Goal: Transaction & Acquisition: Purchase product/service

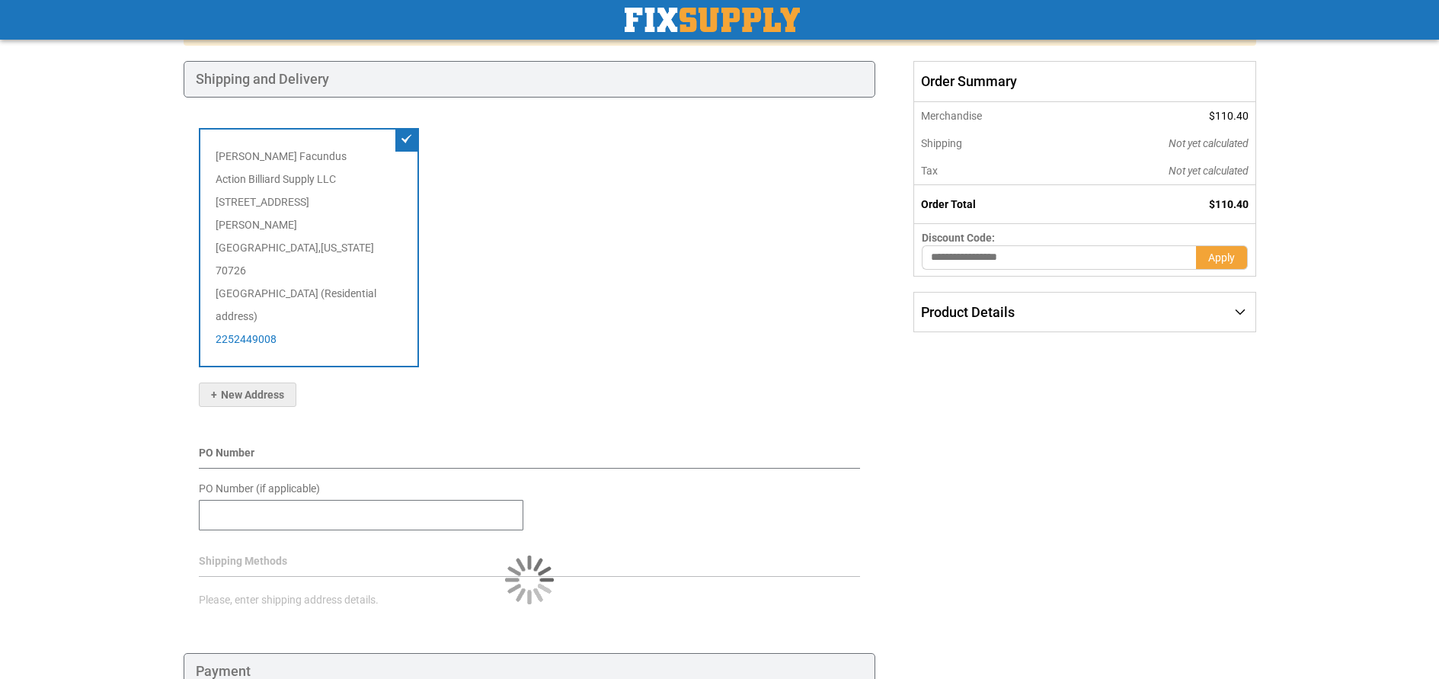
scroll to position [212, 0]
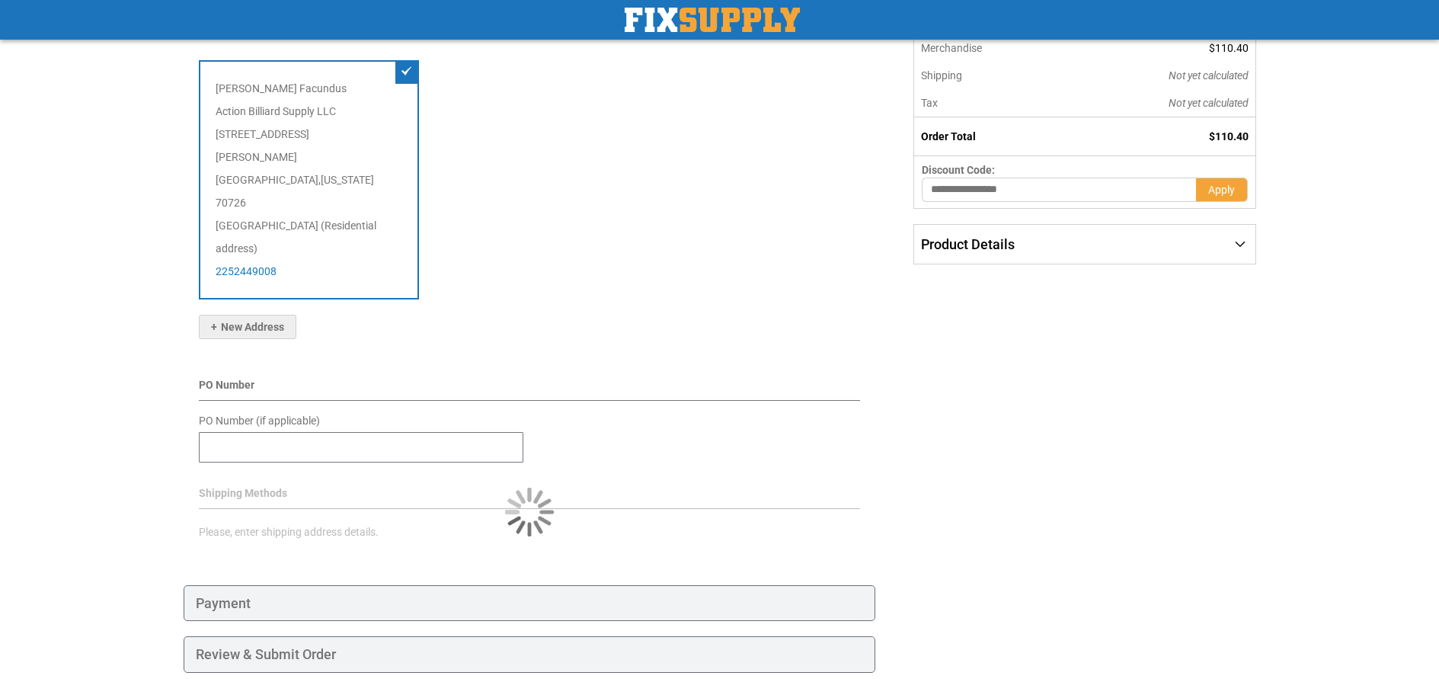
click at [313, 585] on div "Payment" at bounding box center [530, 603] width 693 height 37
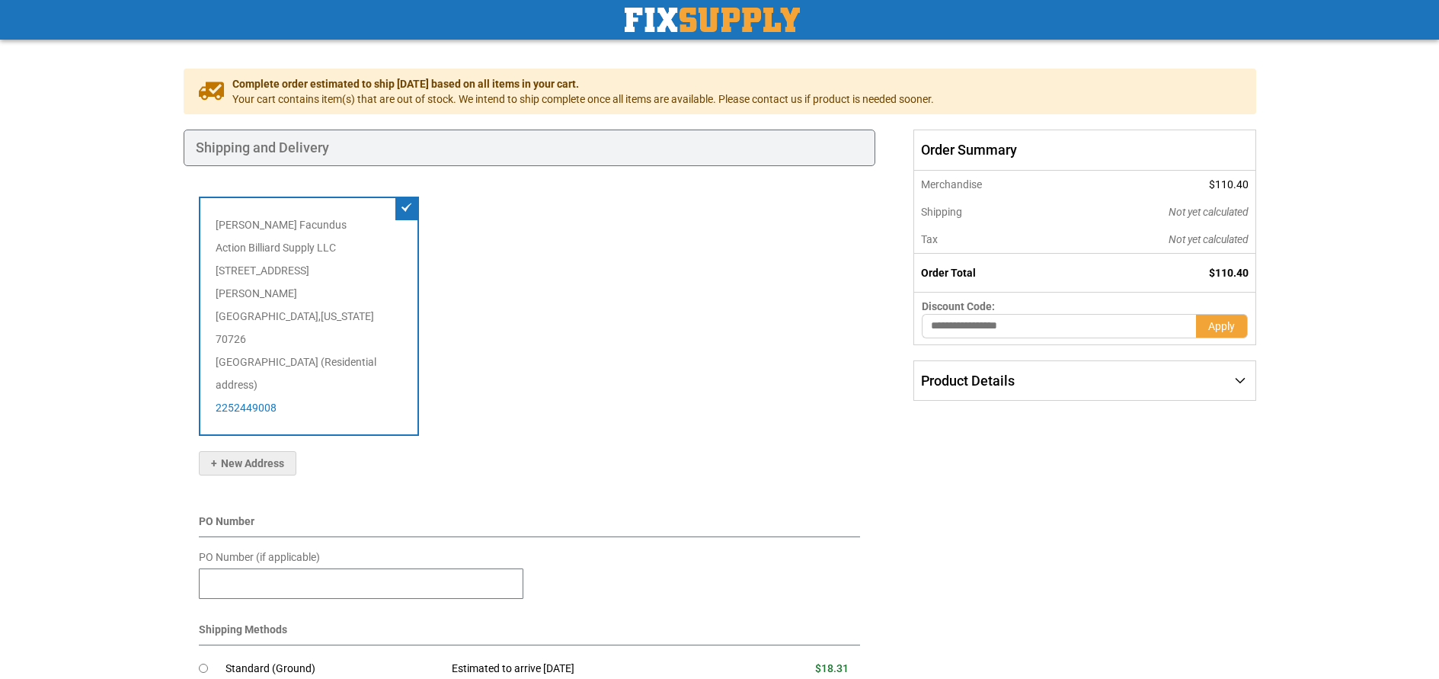
scroll to position [0, 0]
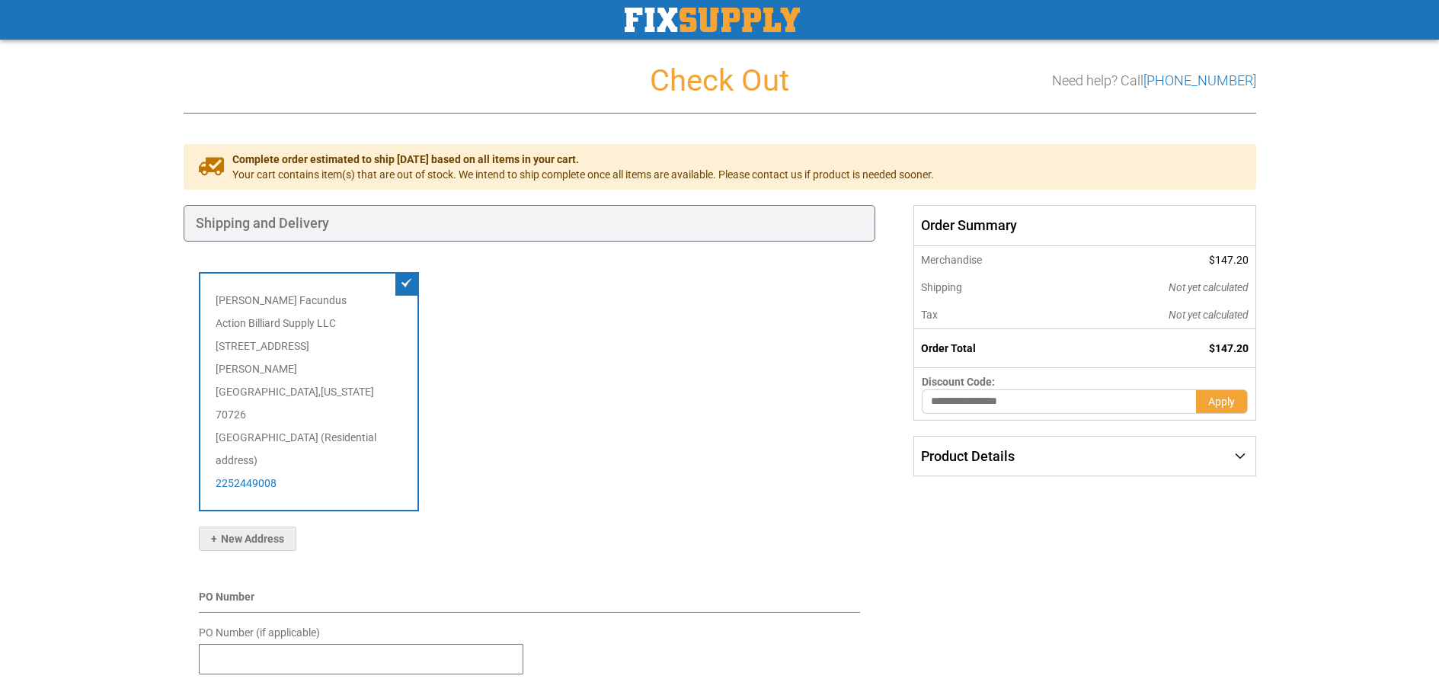
scroll to position [212, 0]
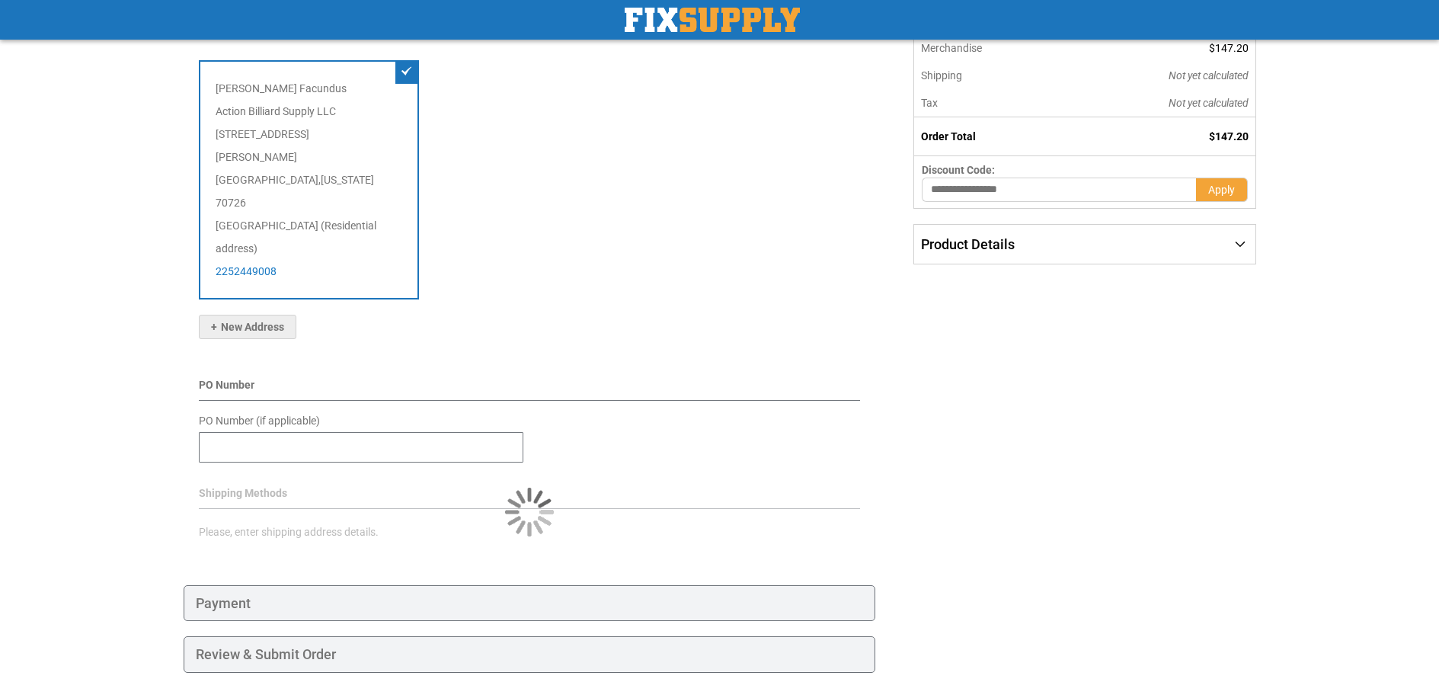
click at [372, 585] on div "Payment" at bounding box center [530, 603] width 693 height 37
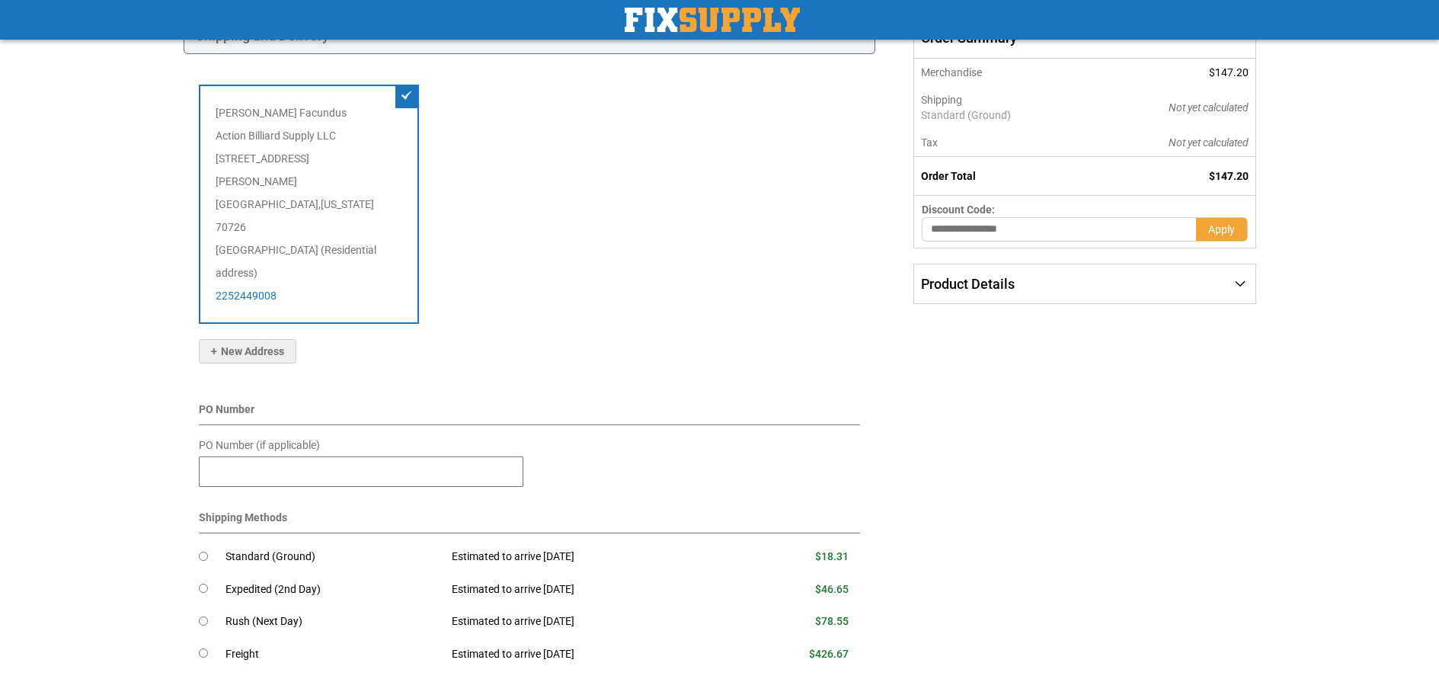
scroll to position [307, 0]
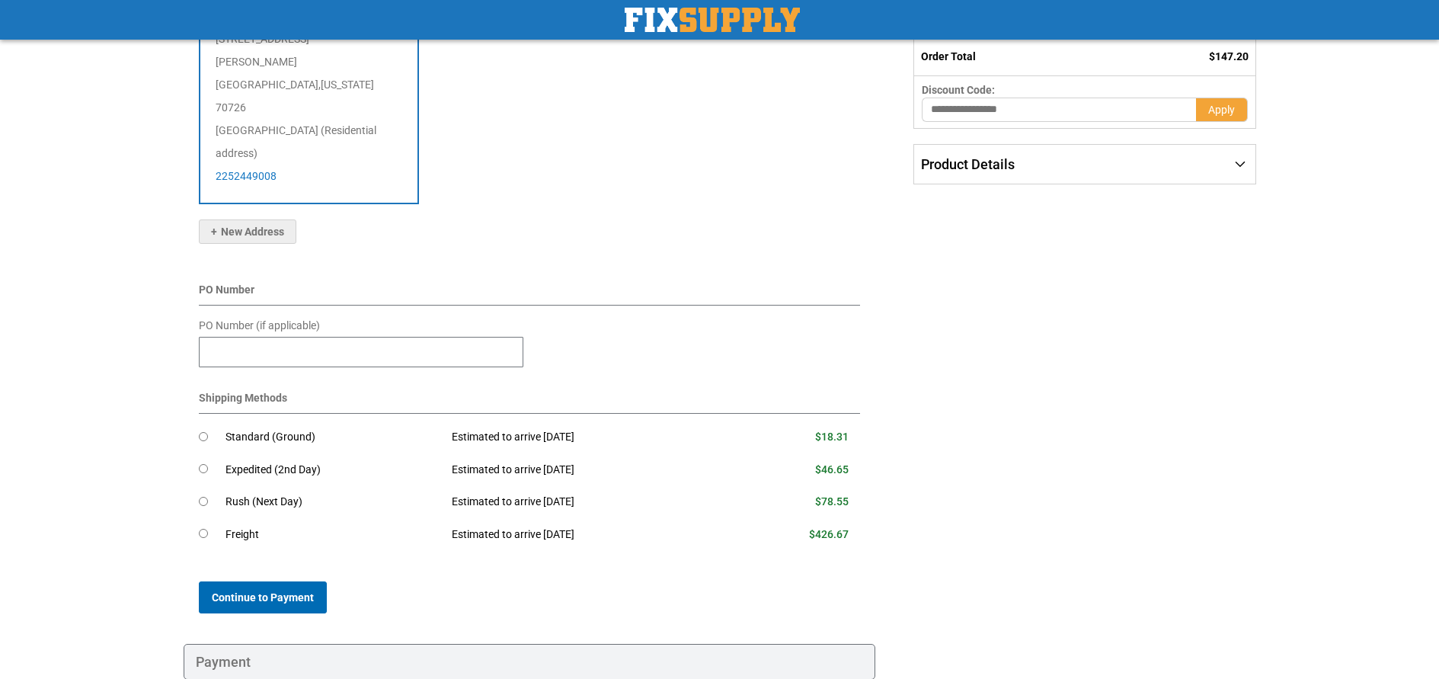
click at [245, 591] on span "Continue to Payment" at bounding box center [263, 597] width 102 height 12
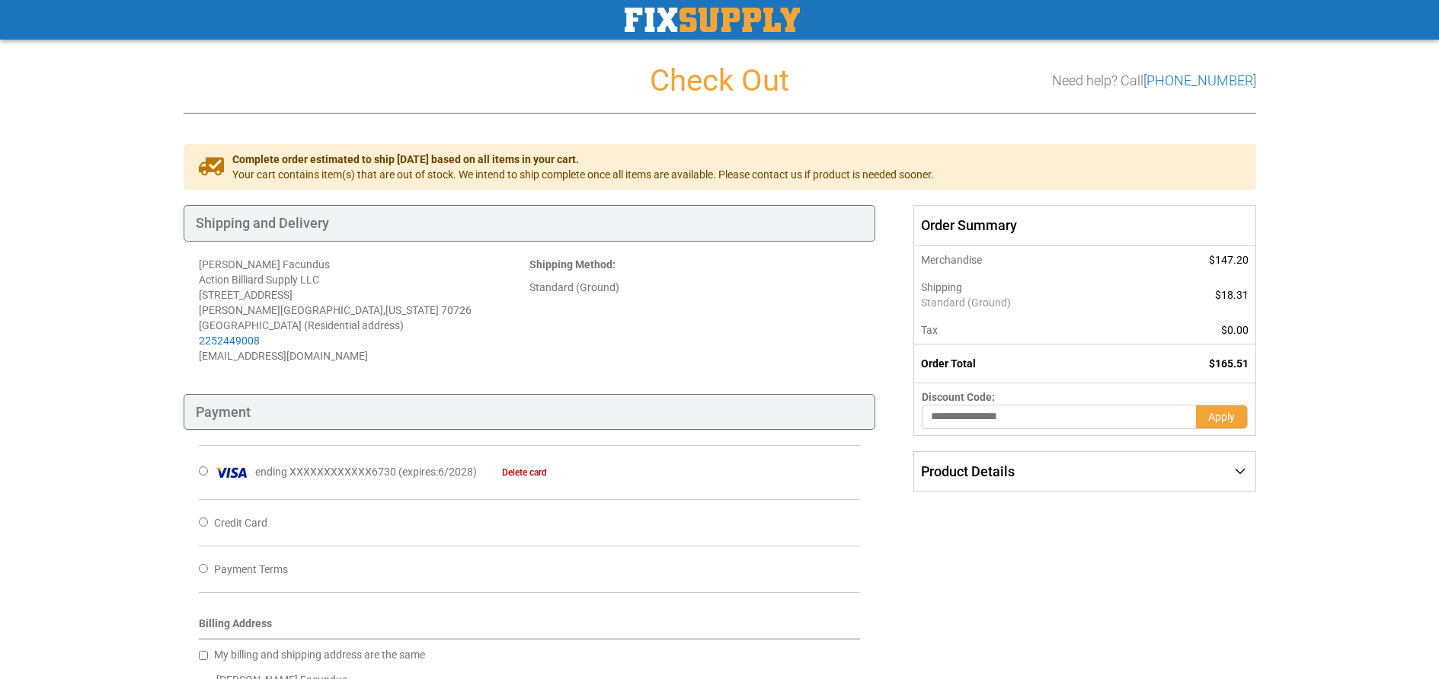
scroll to position [88, 0]
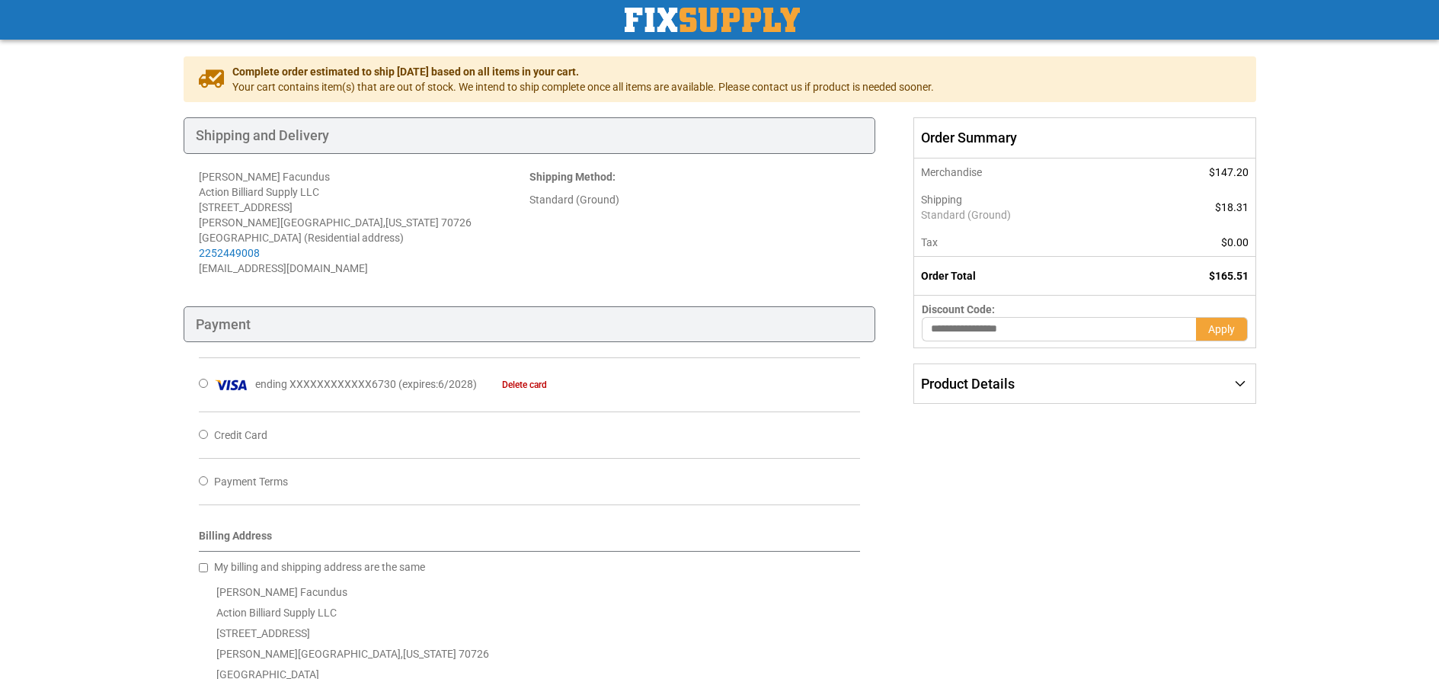
click at [210, 388] on div "ending XXXXXXXXXXXX6730 ( expires : 6/2028 ) Delete card" at bounding box center [530, 384] width 662 height 54
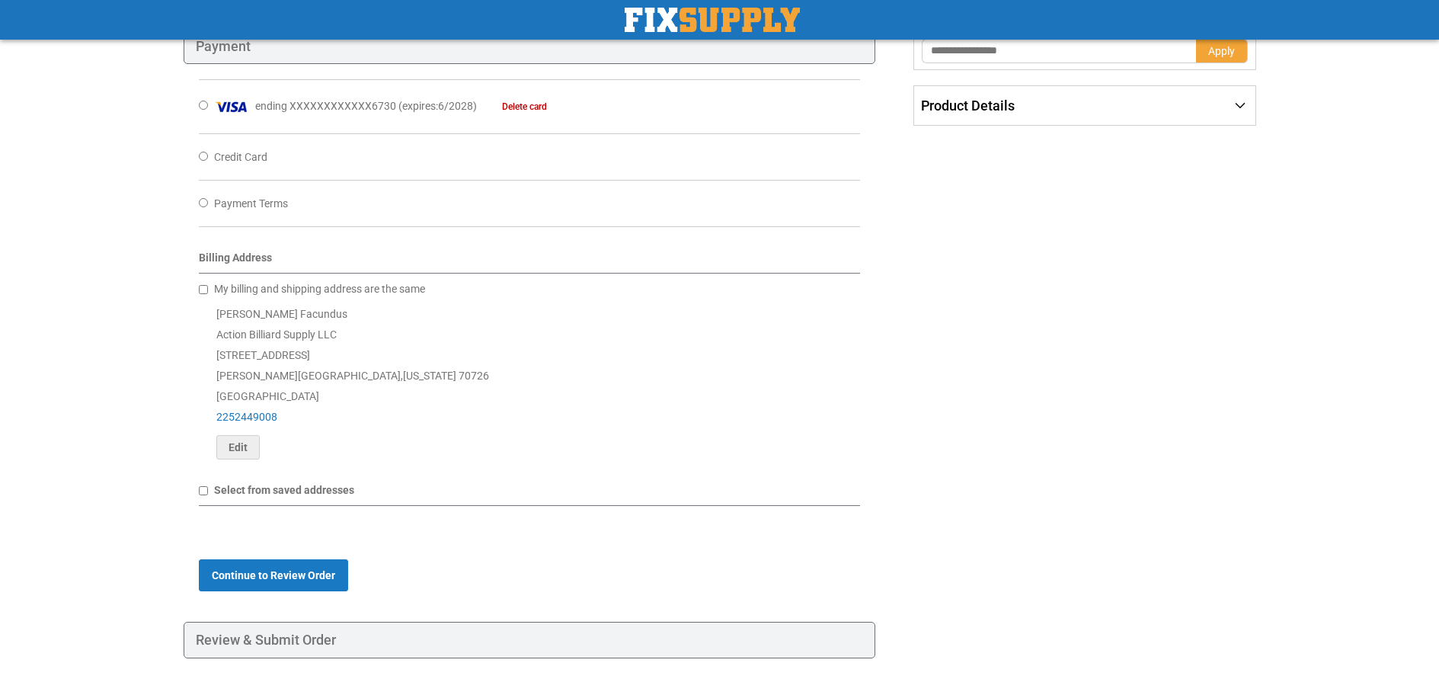
scroll to position [420, 0]
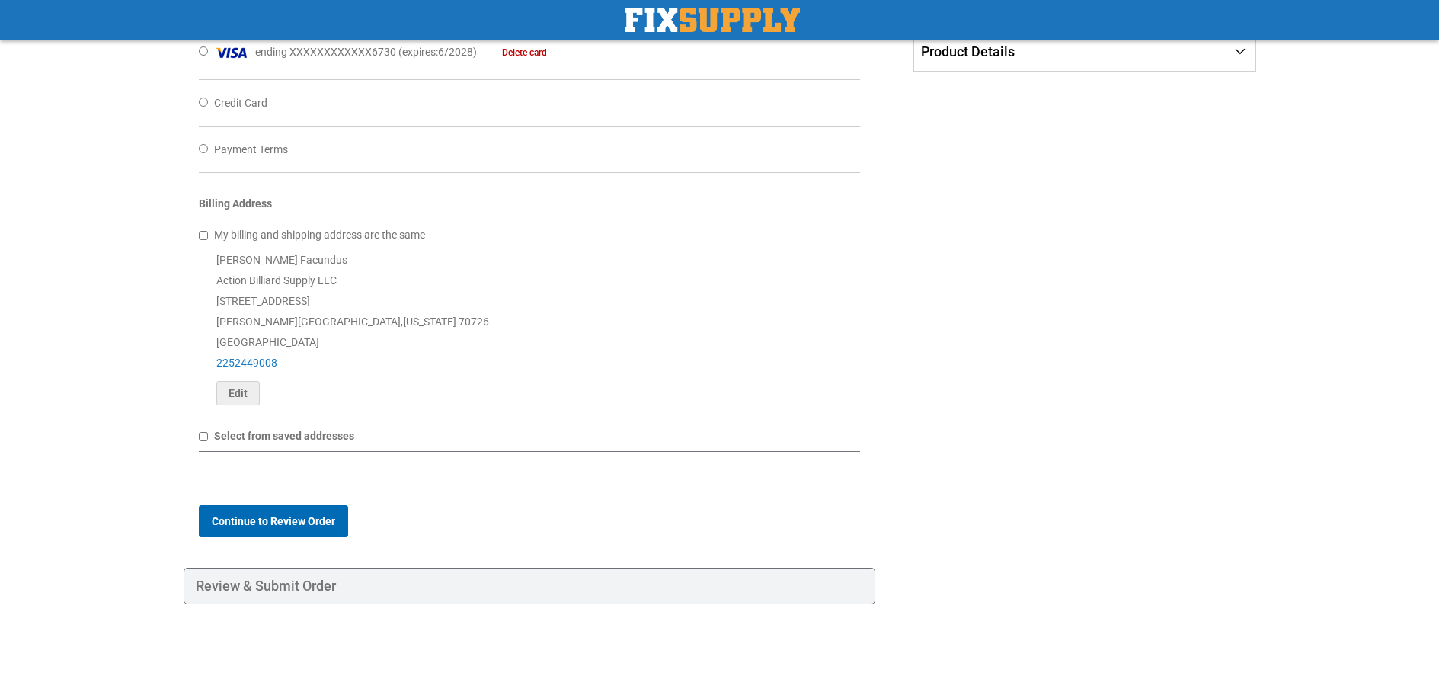
click at [306, 517] on span "Continue to Review Order" at bounding box center [273, 521] width 123 height 12
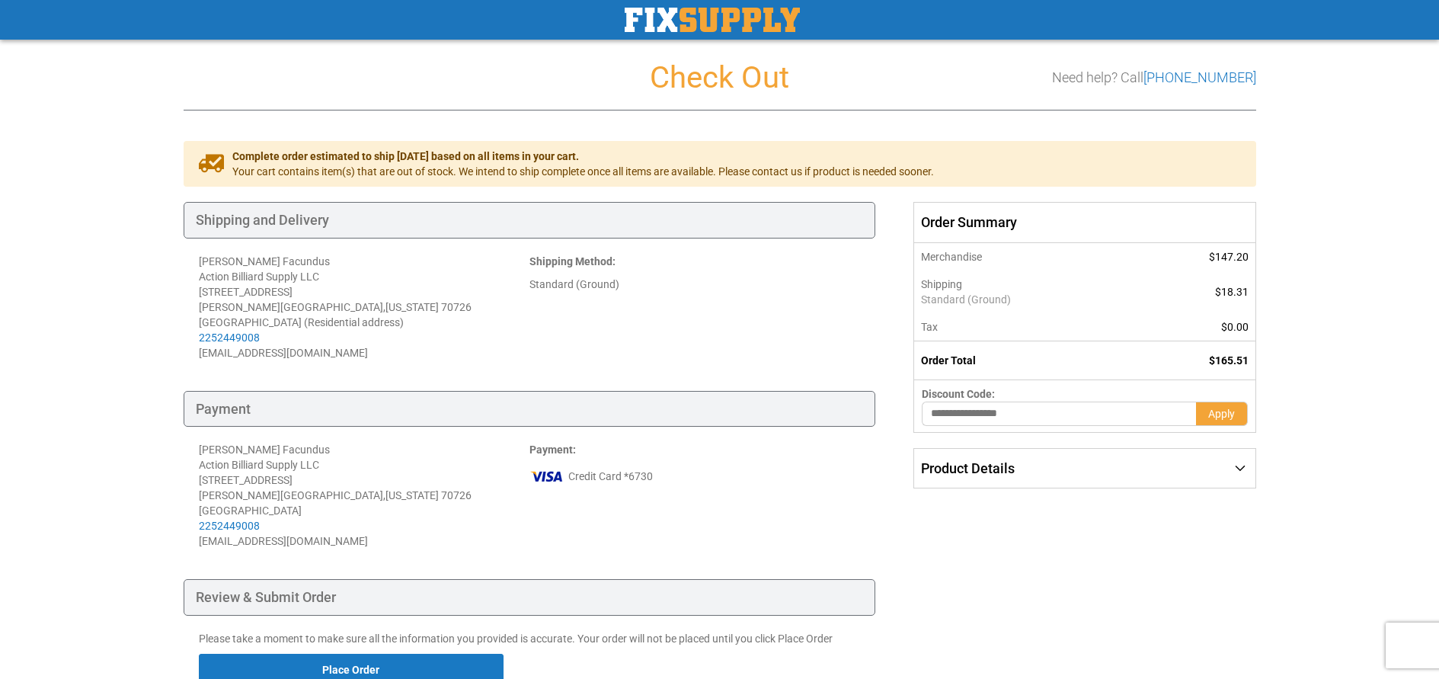
scroll to position [138, 0]
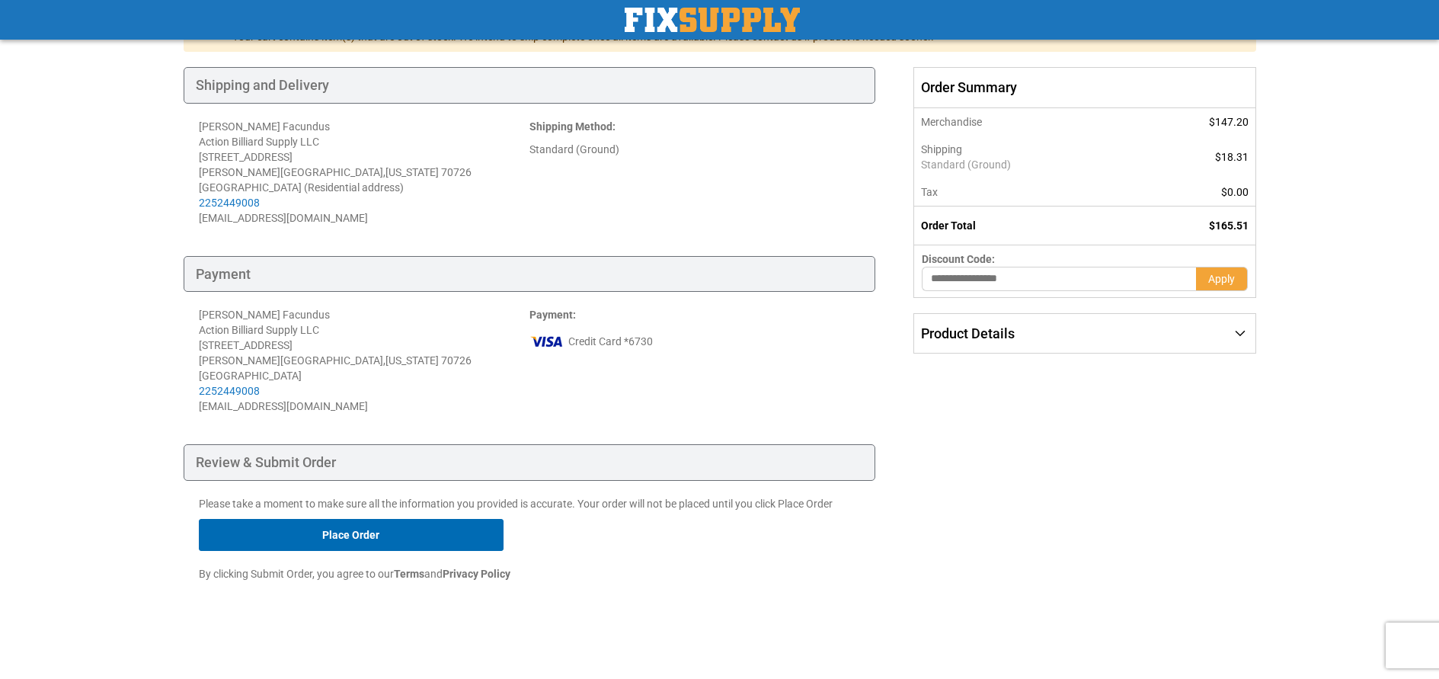
click at [429, 530] on button "Place Order" at bounding box center [351, 535] width 305 height 32
